Goal: Transaction & Acquisition: Purchase product/service

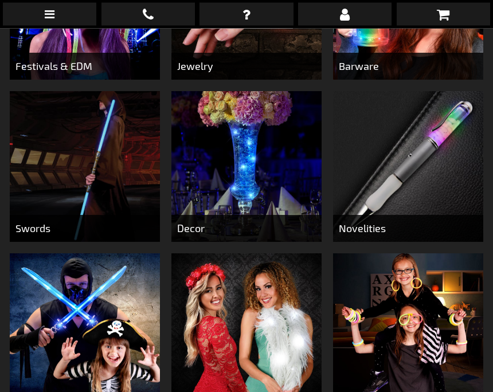
scroll to position [529, 0]
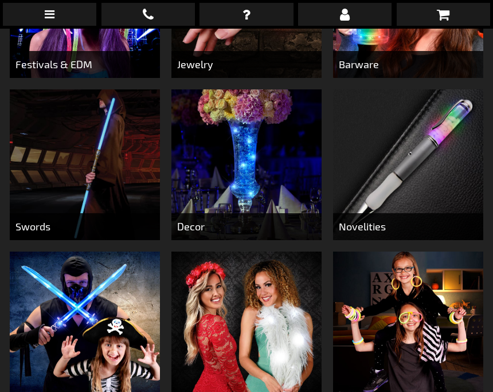
click at [377, 226] on span "Novelities" at bounding box center [408, 226] width 150 height 27
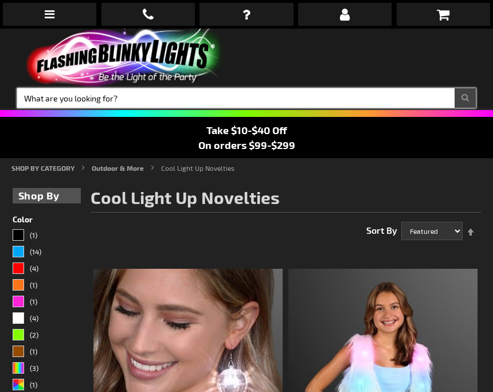
click at [435, 97] on input "Search" at bounding box center [246, 97] width 459 height 19
type input "Pens"
click at [465, 98] on button "Search" at bounding box center [465, 97] width 21 height 19
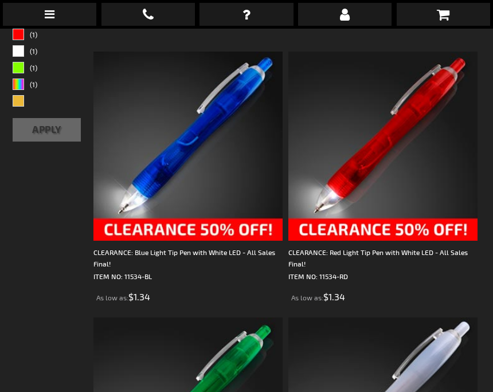
scroll to position [216, 0]
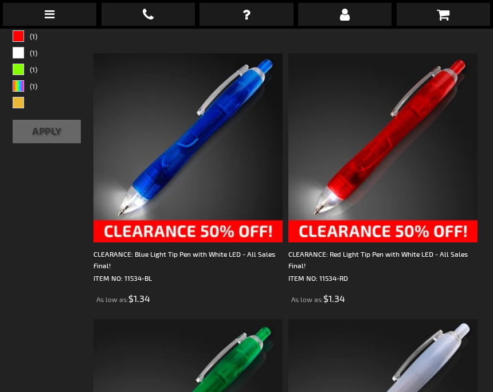
click at [224, 168] on img at bounding box center [187, 147] width 189 height 189
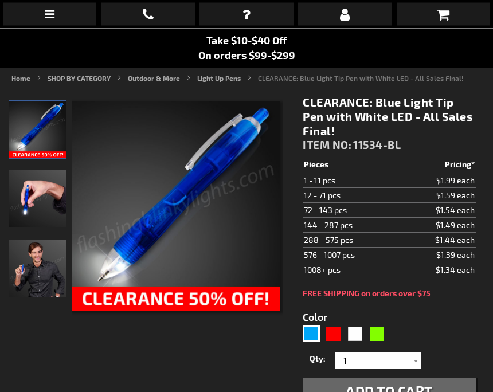
scroll to position [90, 0]
click at [408, 357] on input "1" at bounding box center [379, 360] width 83 height 17
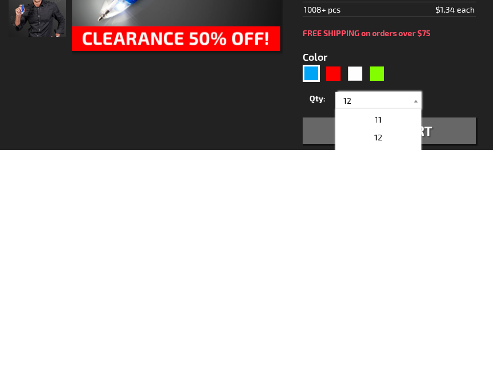
scroll to position [0, 0]
type input "12"
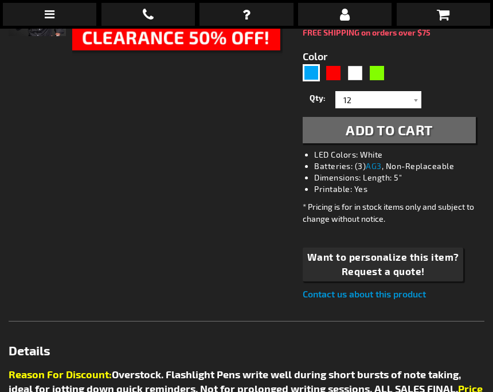
click at [446, 137] on button "Add to Cart" at bounding box center [389, 130] width 173 height 26
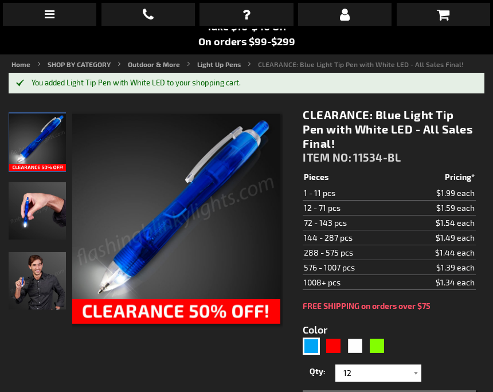
scroll to position [103, 0]
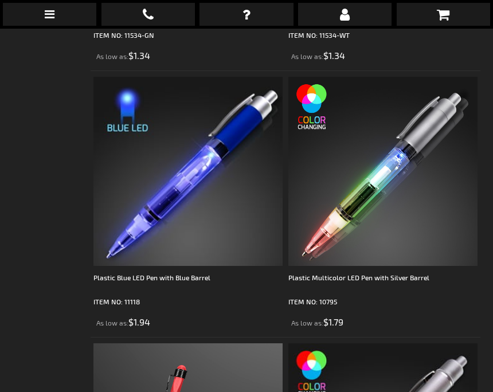
scroll to position [703, 0]
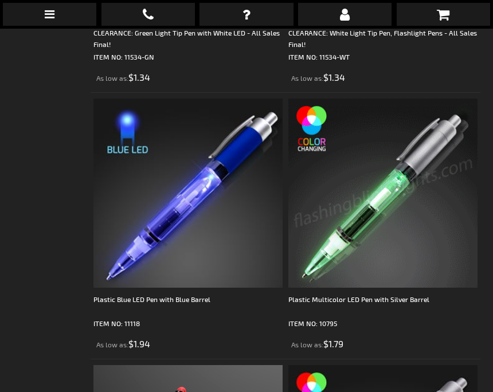
click at [429, 210] on img at bounding box center [382, 193] width 189 height 189
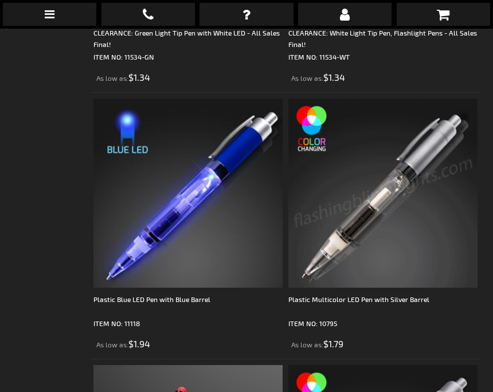
click at [398, 224] on img at bounding box center [382, 193] width 189 height 189
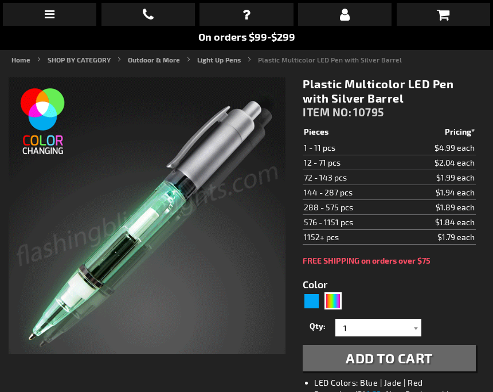
scroll to position [106, 0]
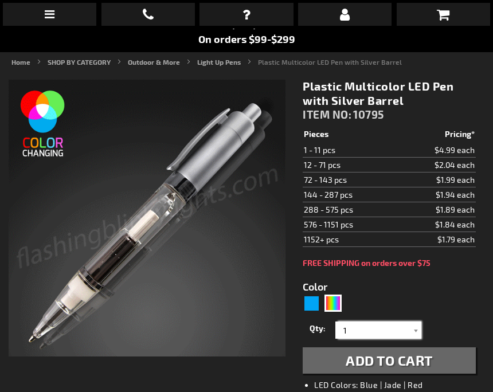
click at [388, 334] on input "1" at bounding box center [379, 330] width 83 height 17
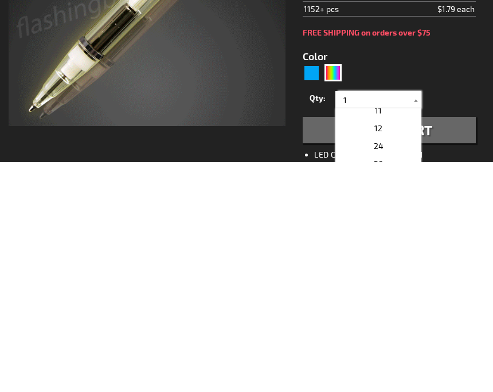
scroll to position [185, 0]
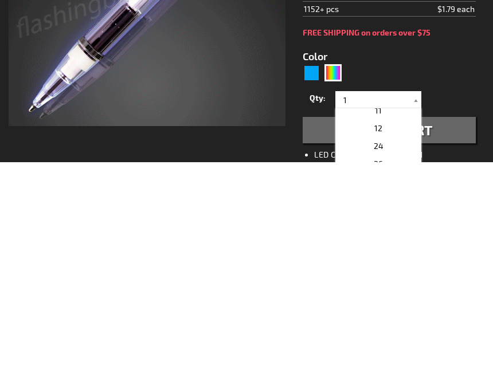
click at [384, 350] on p "12" at bounding box center [378, 359] width 86 height 18
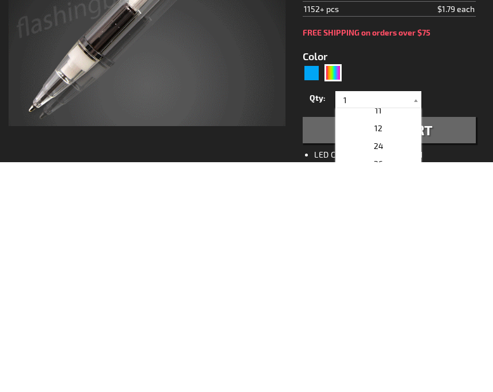
type input "12"
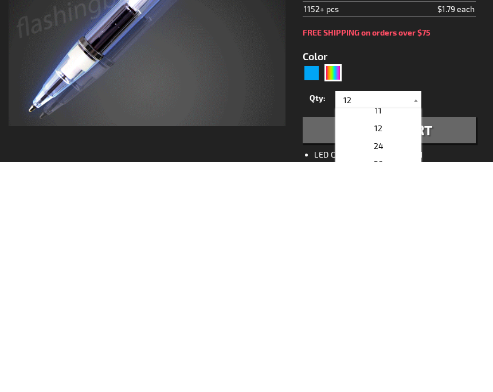
scroll to position [337, 0]
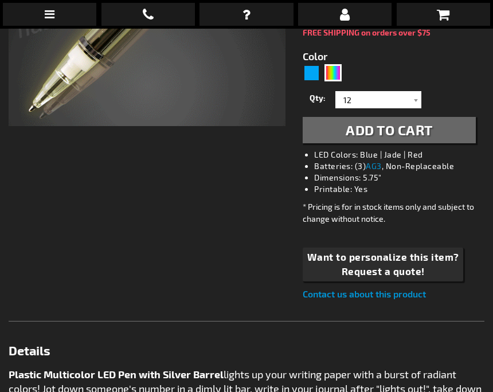
click at [451, 137] on button "Add to Cart" at bounding box center [389, 130] width 173 height 26
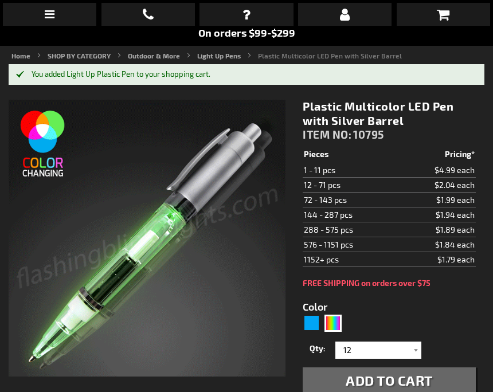
scroll to position [112, 0]
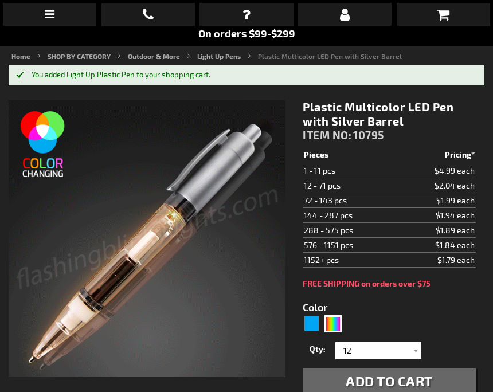
click at [391, 384] on span "Add to Cart" at bounding box center [389, 381] width 87 height 17
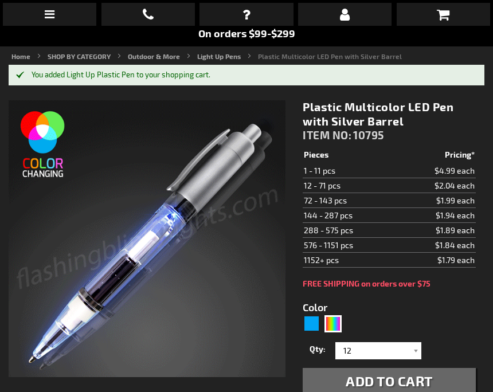
click at [341, 377] on button "Add to Cart" at bounding box center [389, 381] width 173 height 26
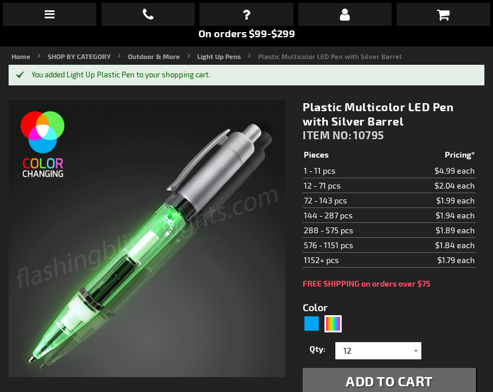
click at [455, 24] on link at bounding box center [443, 14] width 93 height 23
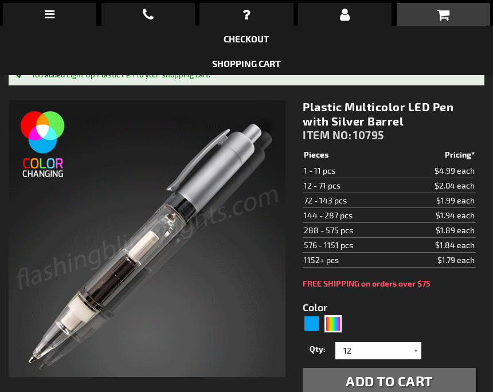
click at [455, 14] on link at bounding box center [443, 14] width 93 height 23
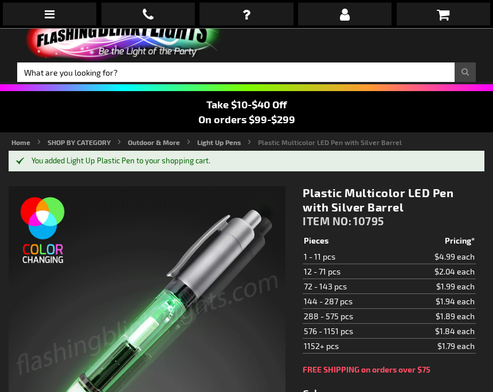
scroll to position [0, 0]
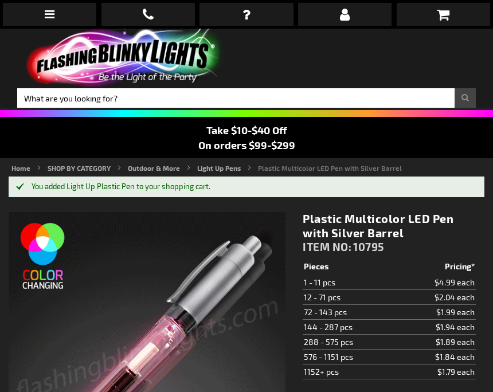
click at [442, 19] on icon at bounding box center [443, 14] width 13 height 14
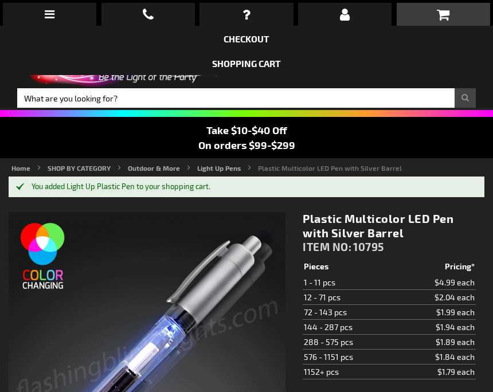
click at [267, 68] on link "Shopping Cart" at bounding box center [246, 63] width 69 height 11
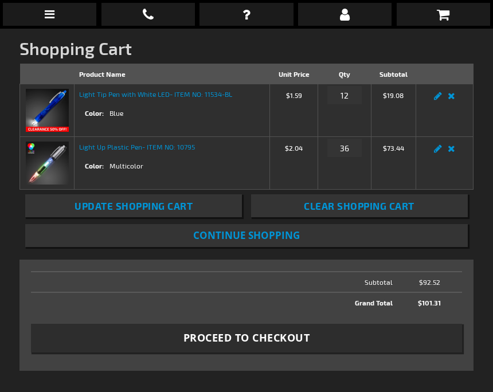
scroll to position [131, 0]
click at [466, 141] on td "Edit Remove item" at bounding box center [444, 164] width 57 height 53
click at [453, 152] on link "Remove item" at bounding box center [451, 152] width 13 height 0
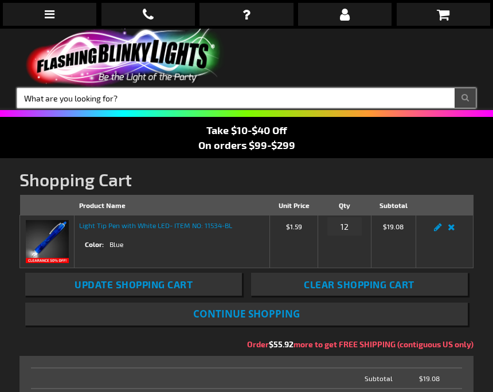
click at [80, 97] on input "Search" at bounding box center [246, 97] width 459 height 19
type input "Pens"
click at [465, 98] on button "Search" at bounding box center [465, 97] width 21 height 19
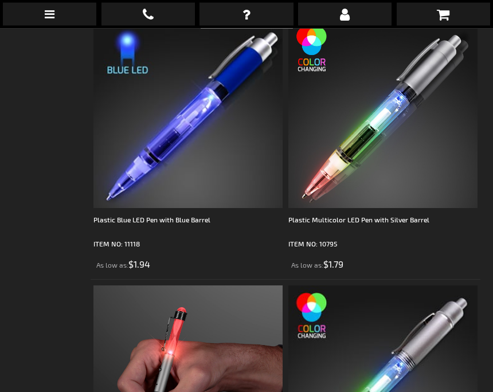
scroll to position [782, 0]
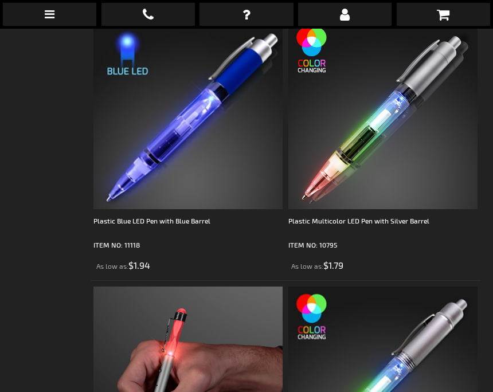
click at [410, 219] on div "Plastic Multicolor LED Pen with Silver Barrel" at bounding box center [382, 226] width 189 height 23
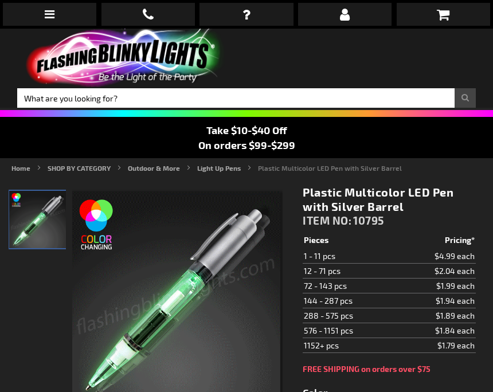
click at [427, 271] on td "$2.04 each" at bounding box center [437, 271] width 78 height 15
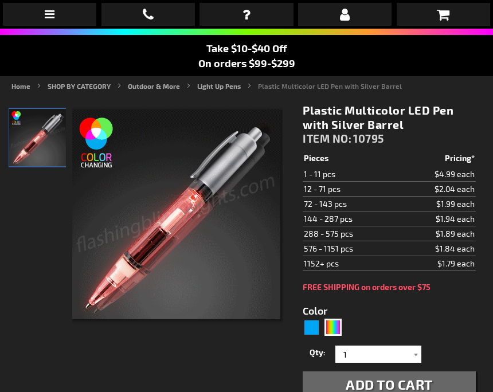
scroll to position [83, 0]
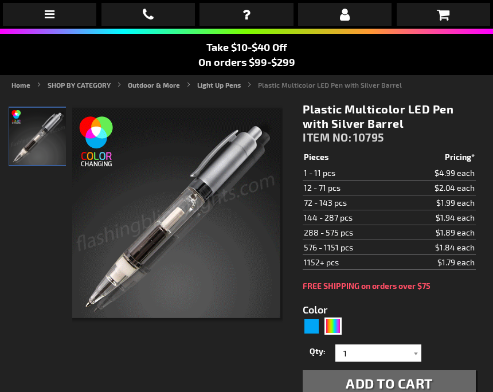
click at [466, 198] on td "$1.99 each" at bounding box center [437, 202] width 78 height 15
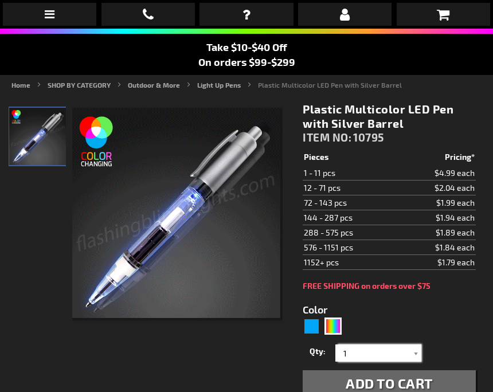
click at [408, 350] on input "1" at bounding box center [379, 353] width 83 height 17
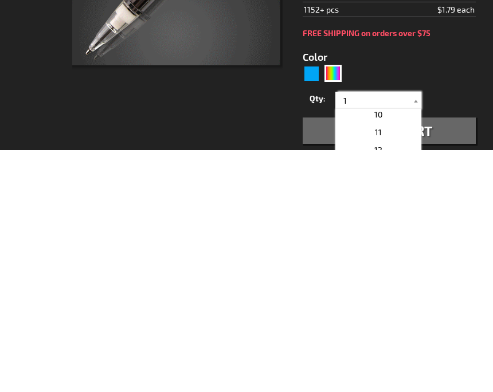
scroll to position [162, 0]
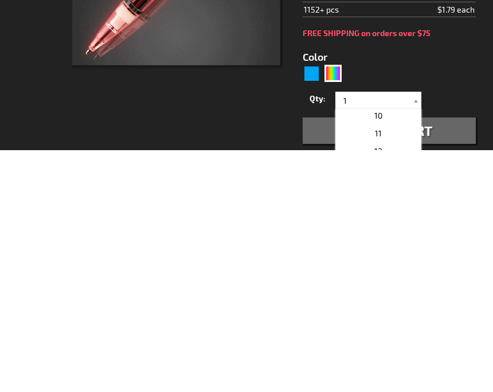
click at [386, 384] on p "12" at bounding box center [378, 393] width 86 height 18
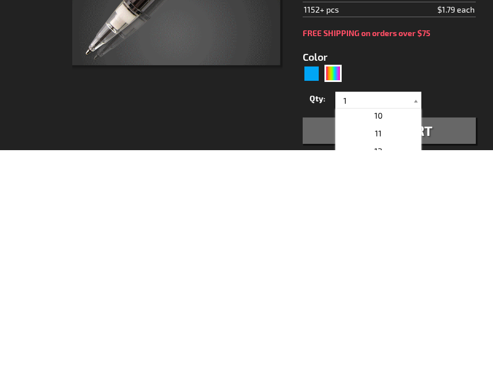
type input "12"
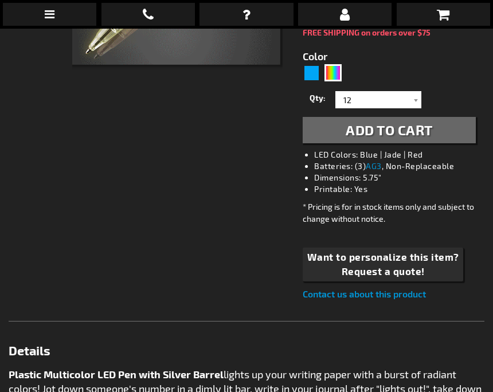
click at [412, 136] on span "Add to Cart" at bounding box center [389, 130] width 87 height 17
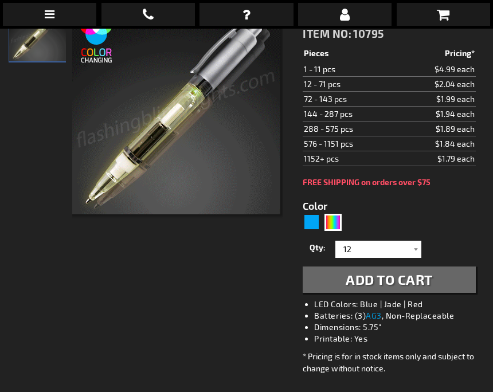
scroll to position [213, 0]
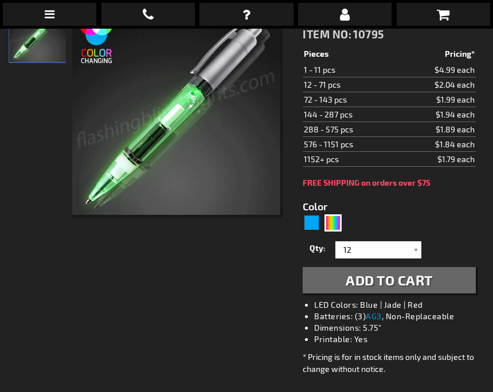
click at [448, 15] on icon at bounding box center [443, 14] width 13 height 14
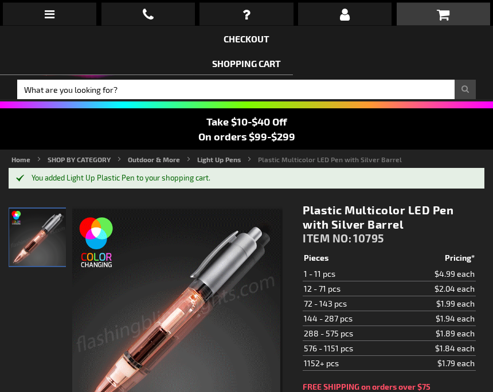
scroll to position [0, 0]
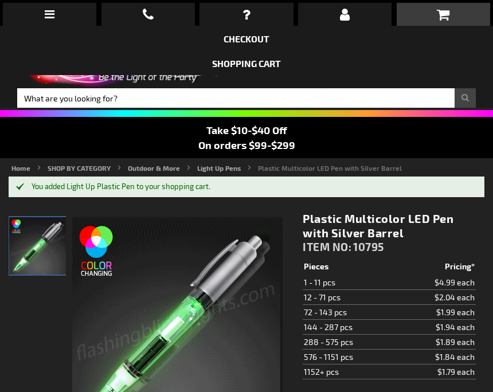
click at [453, 17] on link at bounding box center [443, 14] width 93 height 23
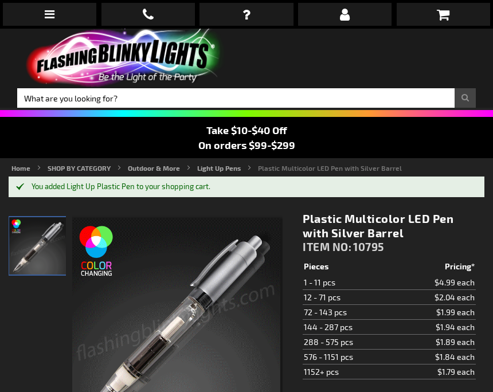
click at [445, 23] on link at bounding box center [443, 14] width 93 height 23
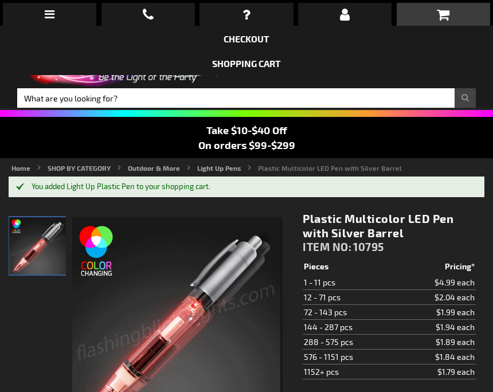
click at [445, 17] on icon at bounding box center [443, 14] width 13 height 14
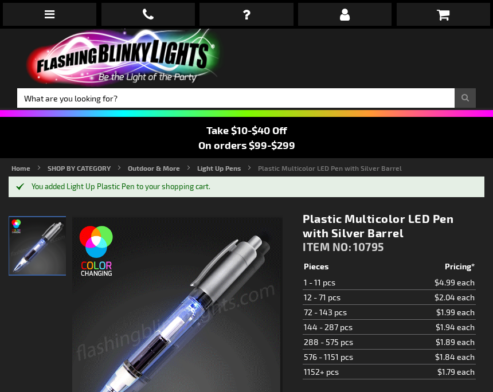
click at [453, 12] on link at bounding box center [443, 14] width 93 height 23
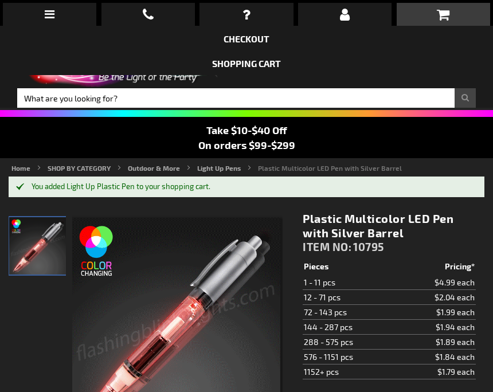
click at [430, 83] on div "When will I get my order? Contact Us FAQ My Account login Checkout Checkout Sho…" at bounding box center [246, 196] width 493 height 392
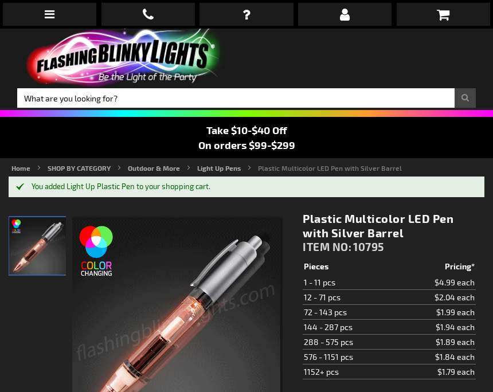
click at [327, 48] on div "When will I get my order? Contact Us FAQ My Account login Checkout Checkout Sho…" at bounding box center [246, 196] width 493 height 392
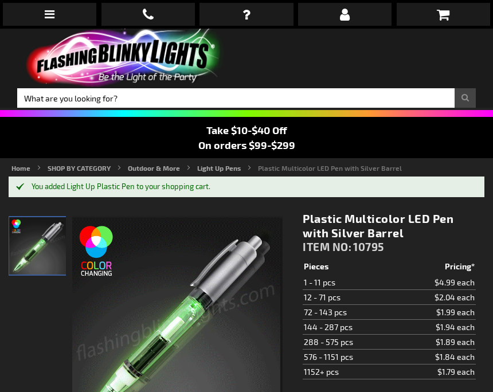
click at [273, 38] on div "When will I get my order? Contact Us FAQ My Account login Checkout Checkout Sho…" at bounding box center [246, 196] width 493 height 392
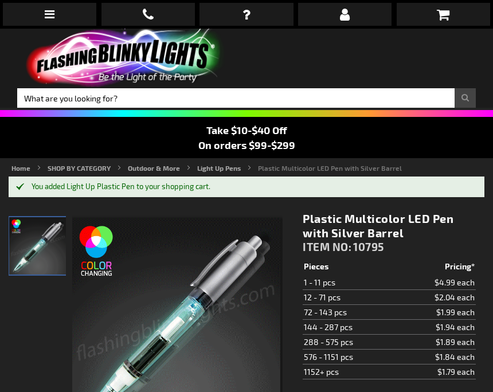
click at [443, 15] on icon at bounding box center [443, 14] width 13 height 14
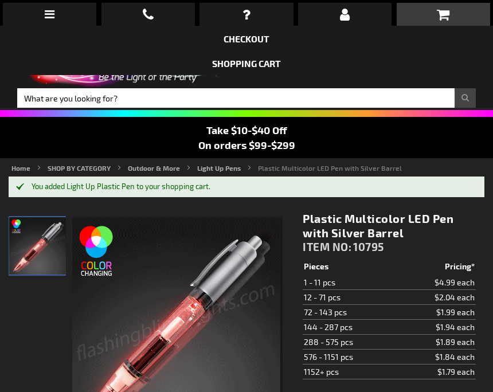
click at [250, 38] on link "Checkout" at bounding box center [247, 38] width 46 height 11
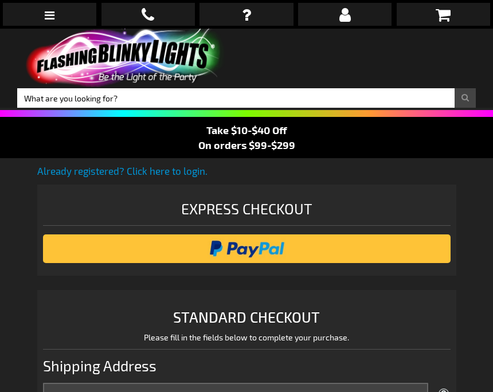
select select "US"
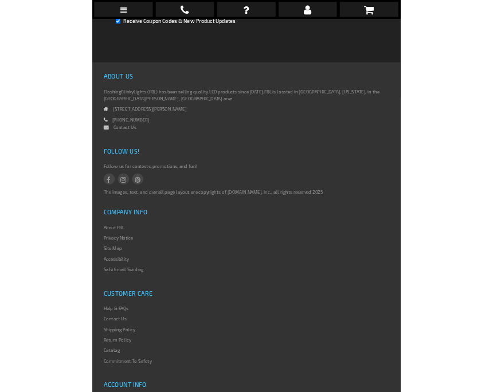
scroll to position [1293, 0]
